Goal: Find specific page/section: Find specific page/section

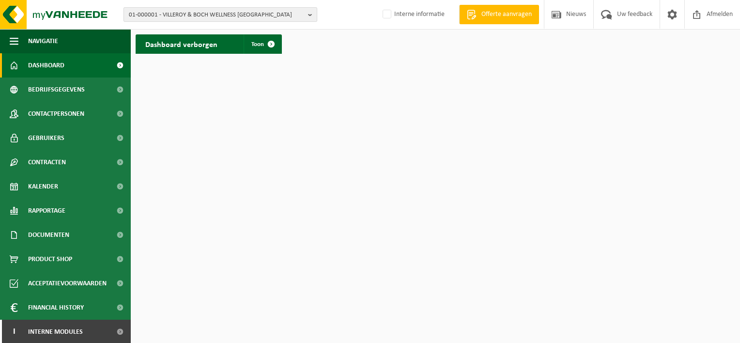
click at [197, 14] on span "01-000001 - VILLEROY & BOCH WELLNESS NV" at bounding box center [216, 15] width 175 height 15
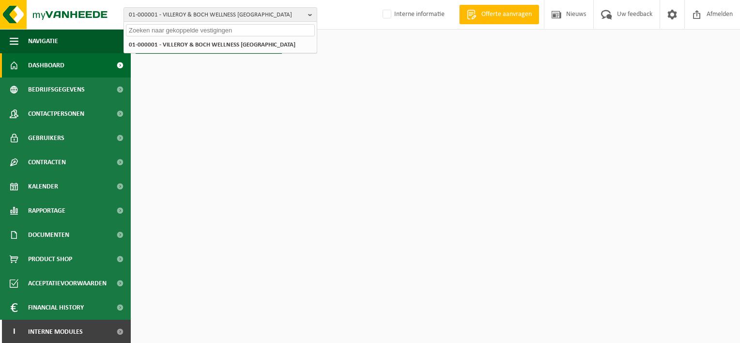
click at [147, 29] on input "text" at bounding box center [220, 30] width 189 height 12
paste input "10-989915"
type input "10-989915"
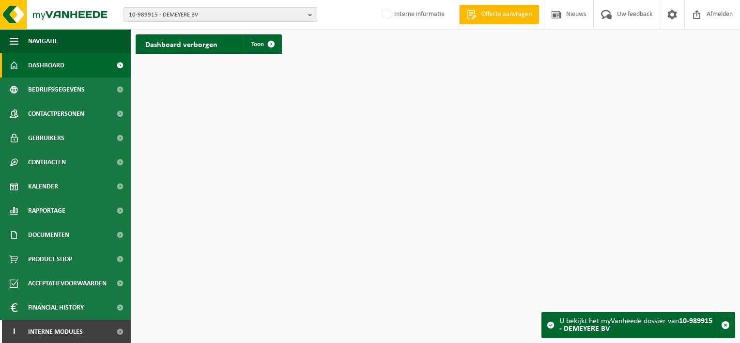
click at [230, 15] on span "10-989915 - DEMEYERE BV" at bounding box center [216, 15] width 175 height 15
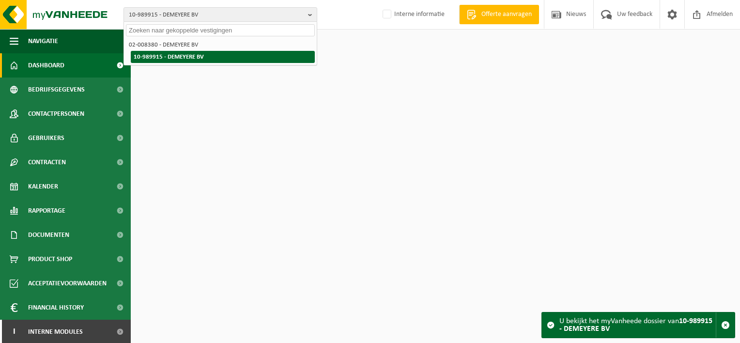
click at [203, 58] on li "10-989915 - DEMEYERE BV" at bounding box center [223, 57] width 184 height 12
click at [186, 55] on strong "10-989915 - DEMEYERE BV" at bounding box center [169, 57] width 70 height 6
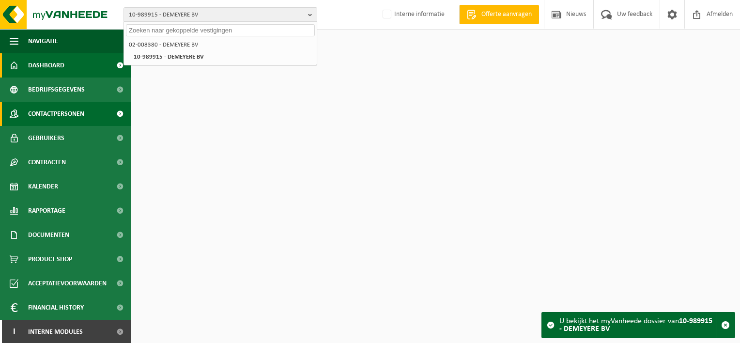
click at [62, 112] on span "Contactpersonen" at bounding box center [56, 114] width 56 height 24
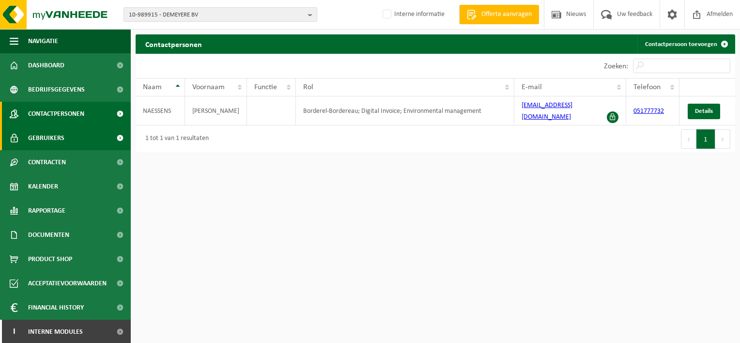
click at [54, 137] on span "Gebruikers" at bounding box center [46, 138] width 36 height 24
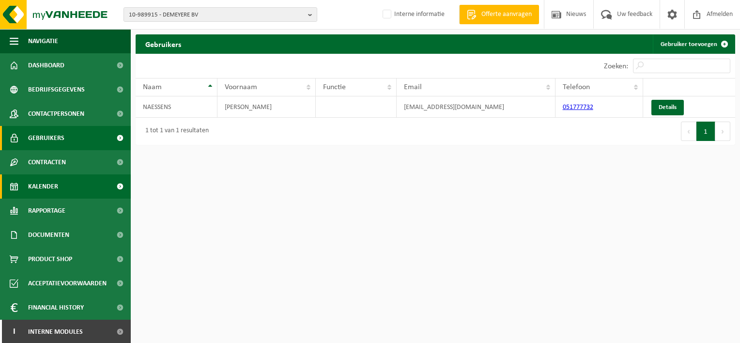
click at [59, 181] on link "Kalender" at bounding box center [65, 186] width 131 height 24
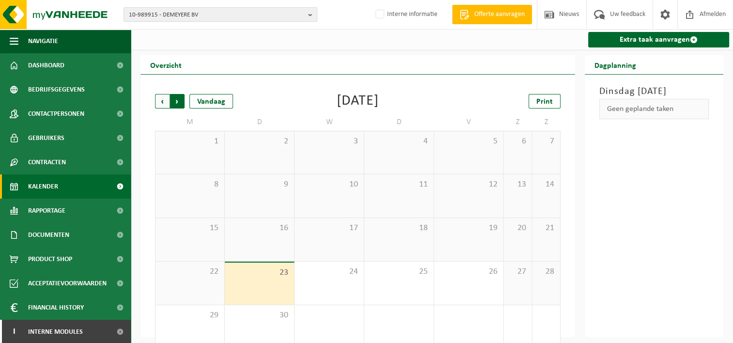
click at [161, 104] on span "Vorige" at bounding box center [162, 101] width 15 height 15
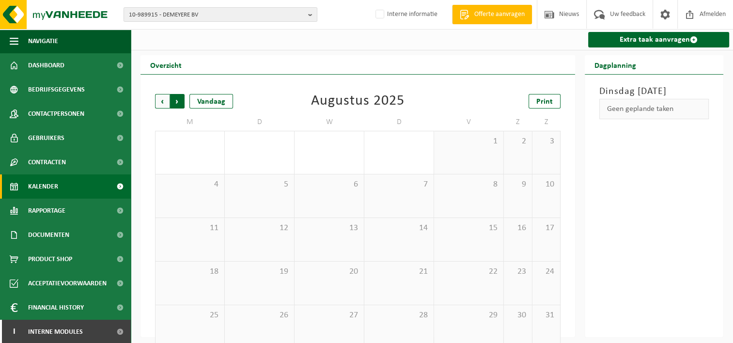
click at [163, 105] on span "Vorige" at bounding box center [162, 101] width 15 height 15
click at [181, 104] on span "Volgende" at bounding box center [177, 101] width 15 height 15
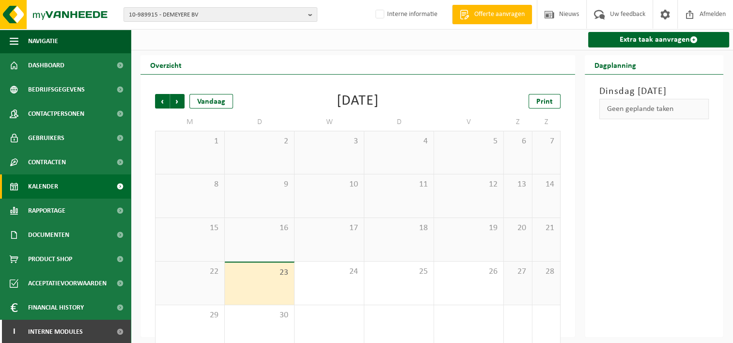
click at [181, 104] on span "Volgende" at bounding box center [177, 101] width 15 height 15
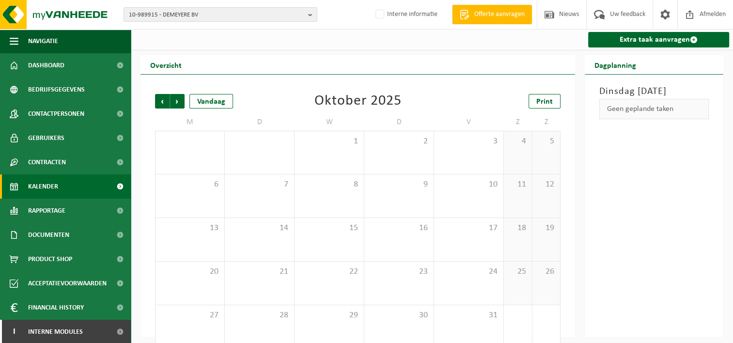
click at [181, 104] on span "Volgende" at bounding box center [177, 101] width 15 height 15
click at [165, 106] on span "Vorige" at bounding box center [162, 101] width 15 height 15
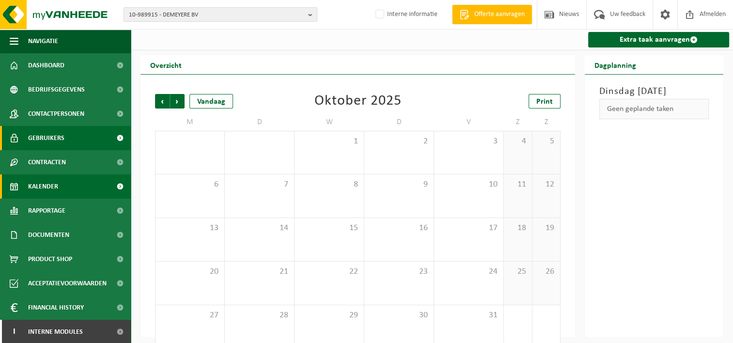
click at [70, 141] on link "Gebruikers" at bounding box center [65, 138] width 131 height 24
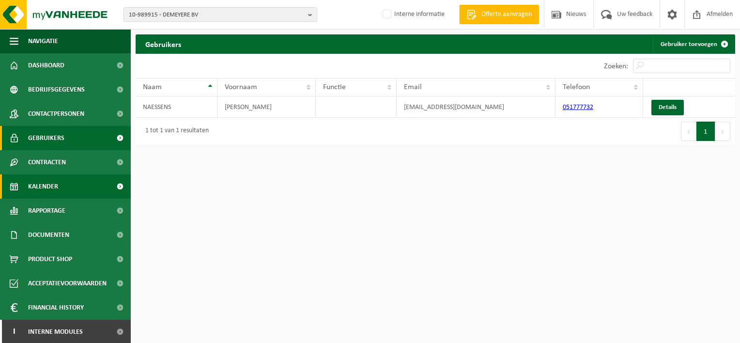
click at [95, 184] on link "Kalender" at bounding box center [65, 186] width 131 height 24
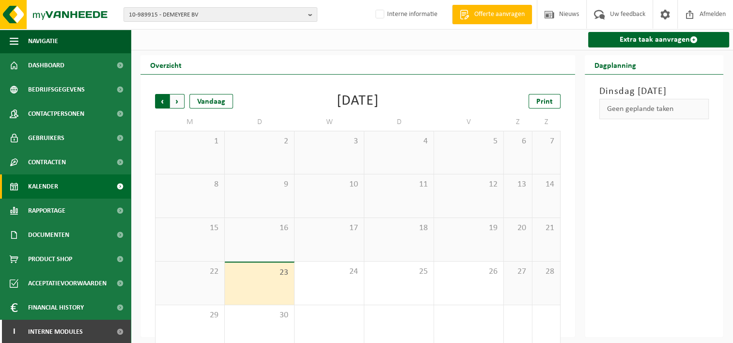
click at [178, 104] on span "Volgende" at bounding box center [177, 101] width 15 height 15
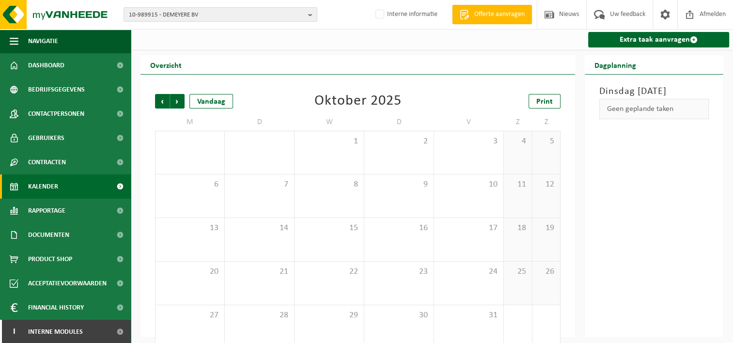
click at [178, 104] on span "Volgende" at bounding box center [177, 101] width 15 height 15
click at [163, 102] on span "Vorige" at bounding box center [162, 101] width 15 height 15
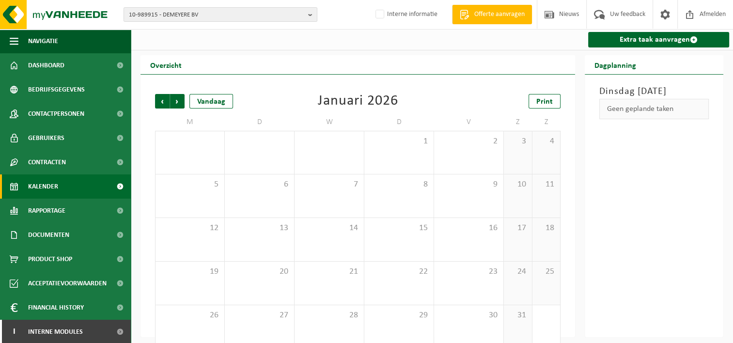
click at [163, 102] on span "Vorige" at bounding box center [162, 101] width 15 height 15
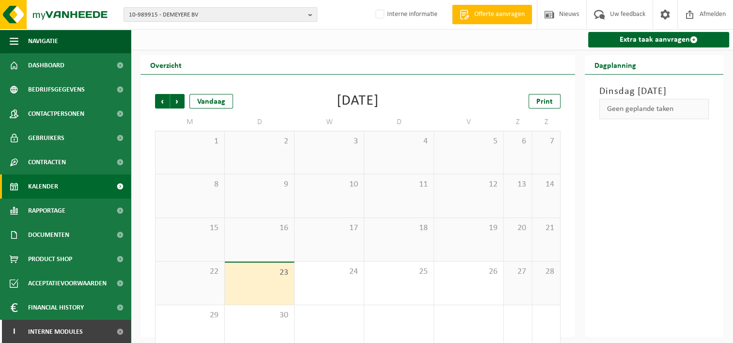
click at [163, 102] on span "Vorige" at bounding box center [162, 101] width 15 height 15
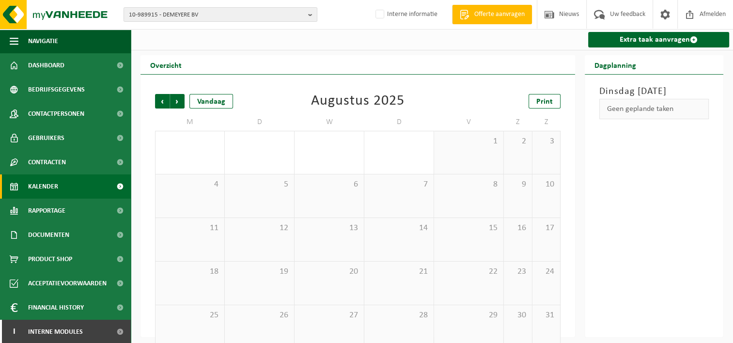
click at [163, 102] on span "Vorige" at bounding box center [162, 101] width 15 height 15
click at [174, 102] on span "Volgende" at bounding box center [177, 101] width 15 height 15
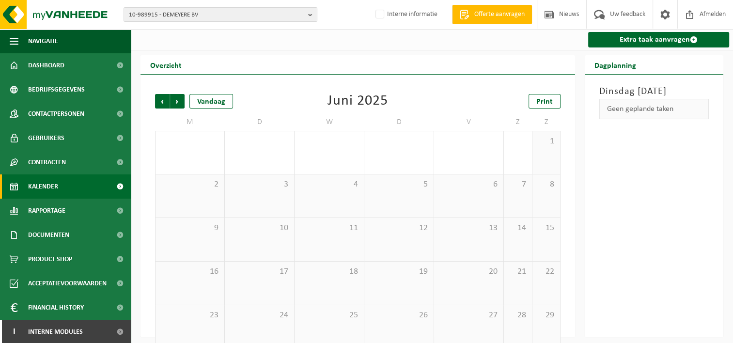
click at [174, 102] on span "Volgende" at bounding box center [177, 101] width 15 height 15
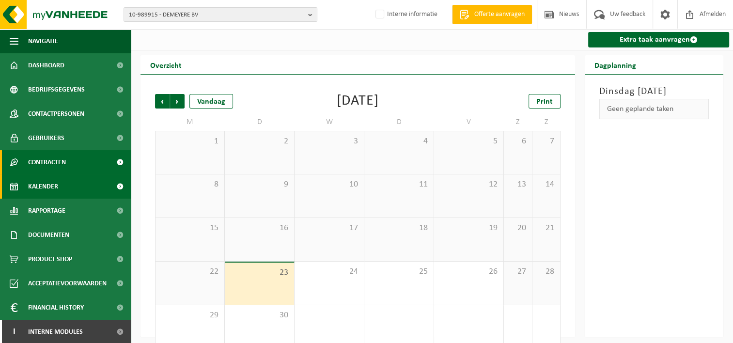
click at [44, 164] on span "Contracten" at bounding box center [47, 162] width 38 height 24
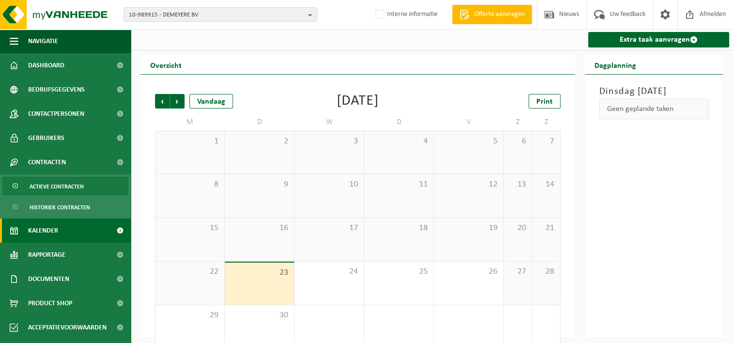
click at [68, 187] on span "Actieve contracten" at bounding box center [57, 186] width 54 height 18
